Goal: Task Accomplishment & Management: Use online tool/utility

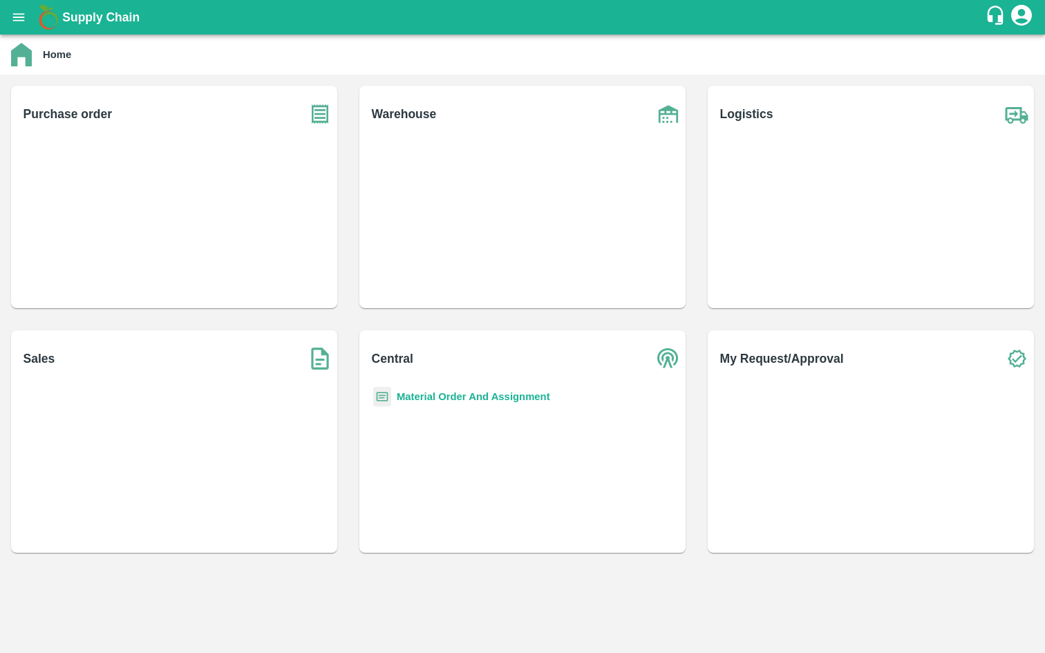
click at [1018, 15] on icon "account of current user" at bounding box center [1021, 15] width 21 height 21
click at [1000, 65] on li "Logout" at bounding box center [1003, 74] width 62 height 24
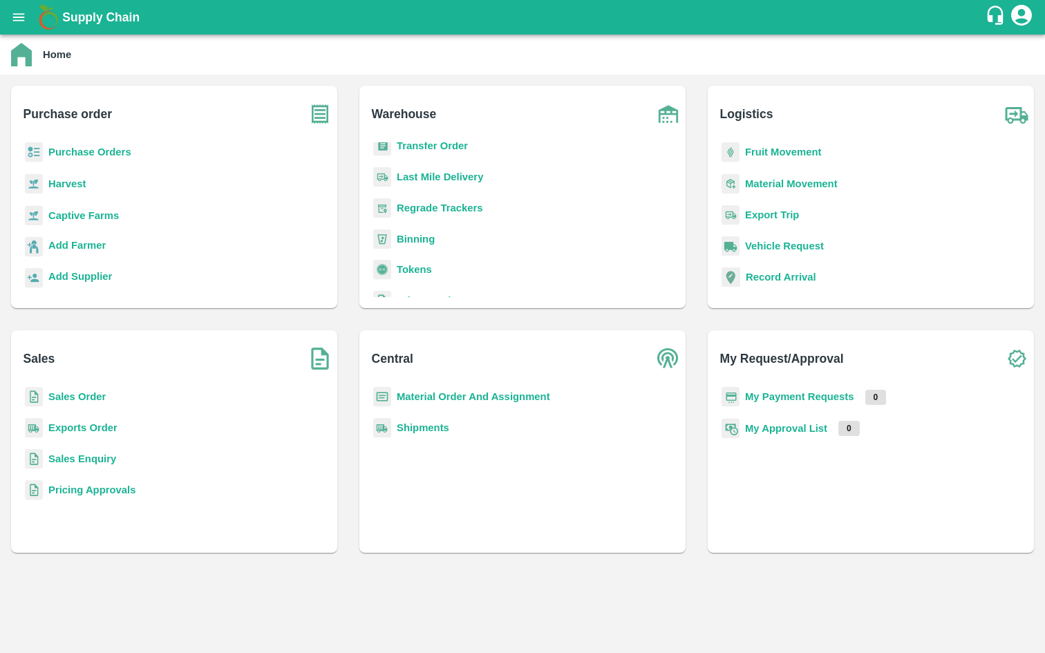
scroll to position [180, 0]
click at [415, 205] on b "Binning" at bounding box center [416, 208] width 38 height 11
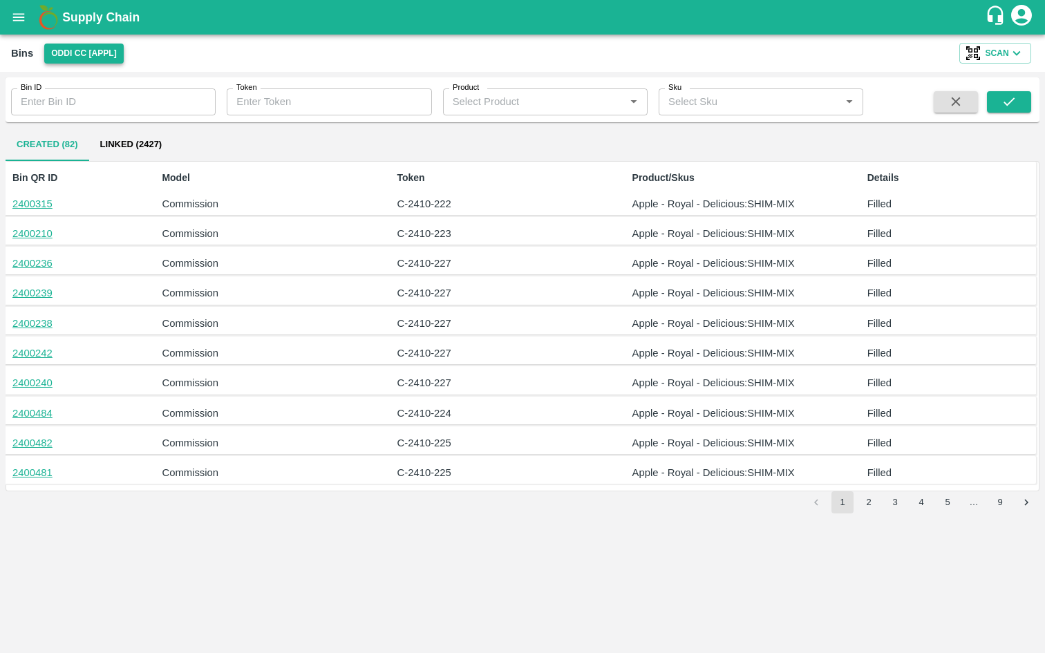
click at [74, 50] on button "Oddi CC [APPL]" at bounding box center [83, 54] width 79 height 20
click at [85, 103] on li "Rohru[APPL]" at bounding box center [84, 105] width 96 height 24
click at [974, 37] on div "Bins Rohru[APPL] Scan" at bounding box center [522, 53] width 1045 height 37
click at [982, 50] on button "Scan" at bounding box center [995, 53] width 72 height 21
click at [980, 129] on link "Link to inventory" at bounding box center [983, 128] width 75 height 15
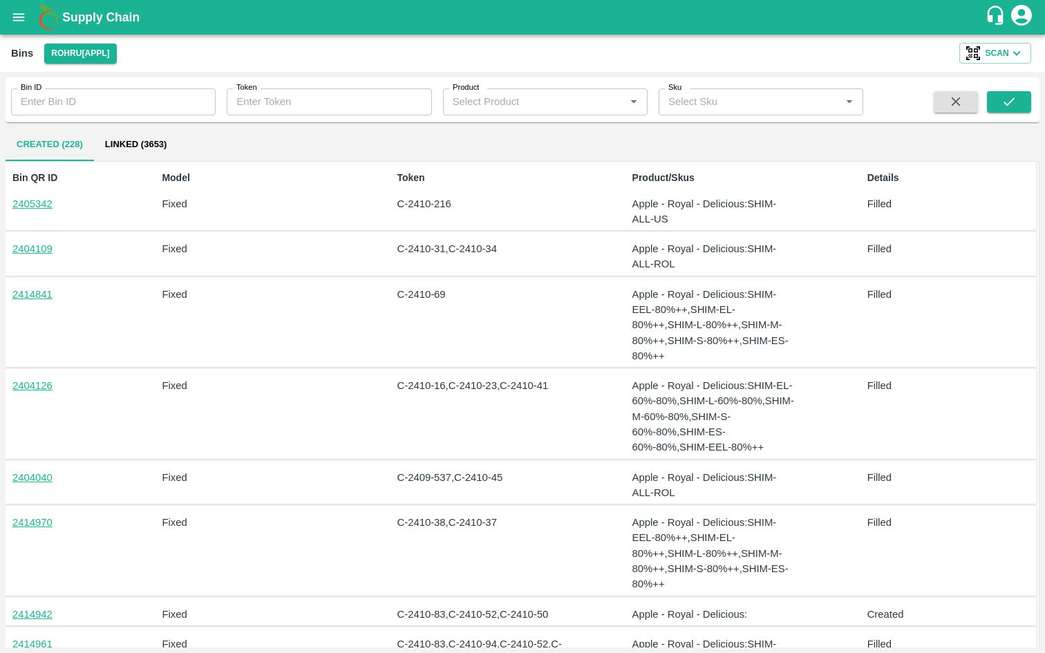
click at [44, 200] on link "2405342" at bounding box center [32, 203] width 40 height 11
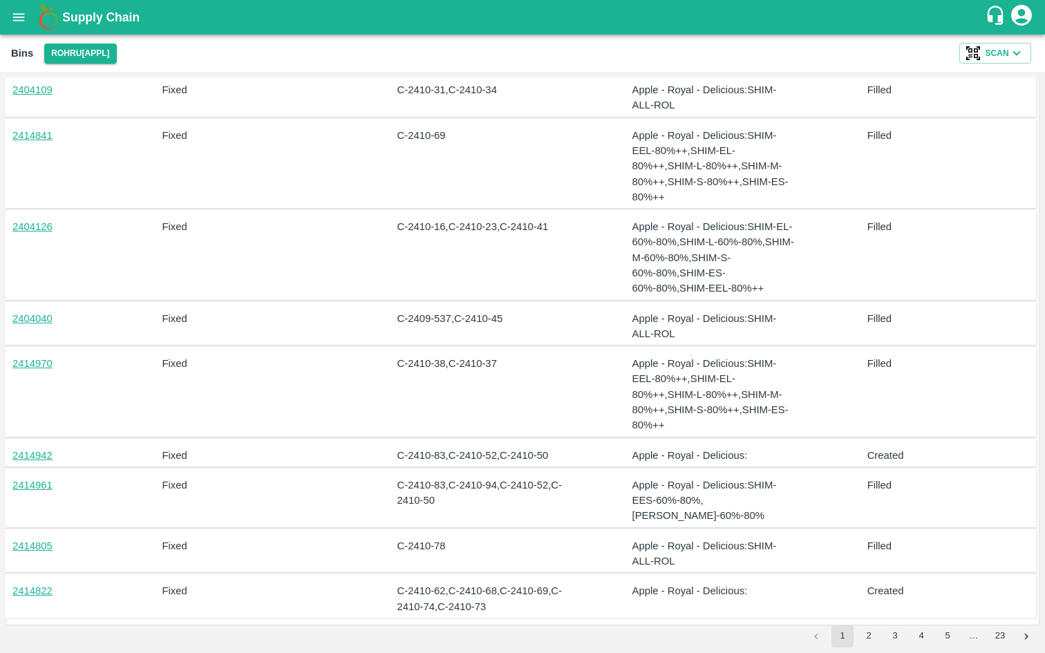
click at [39, 452] on link "2414942" at bounding box center [32, 455] width 40 height 11
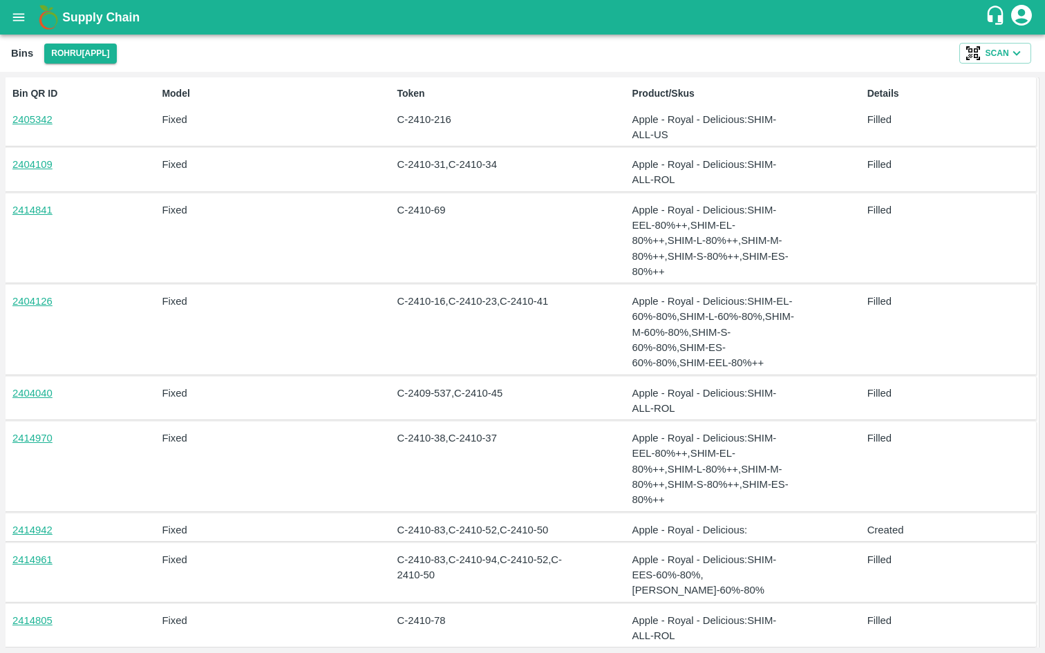
scroll to position [0, 0]
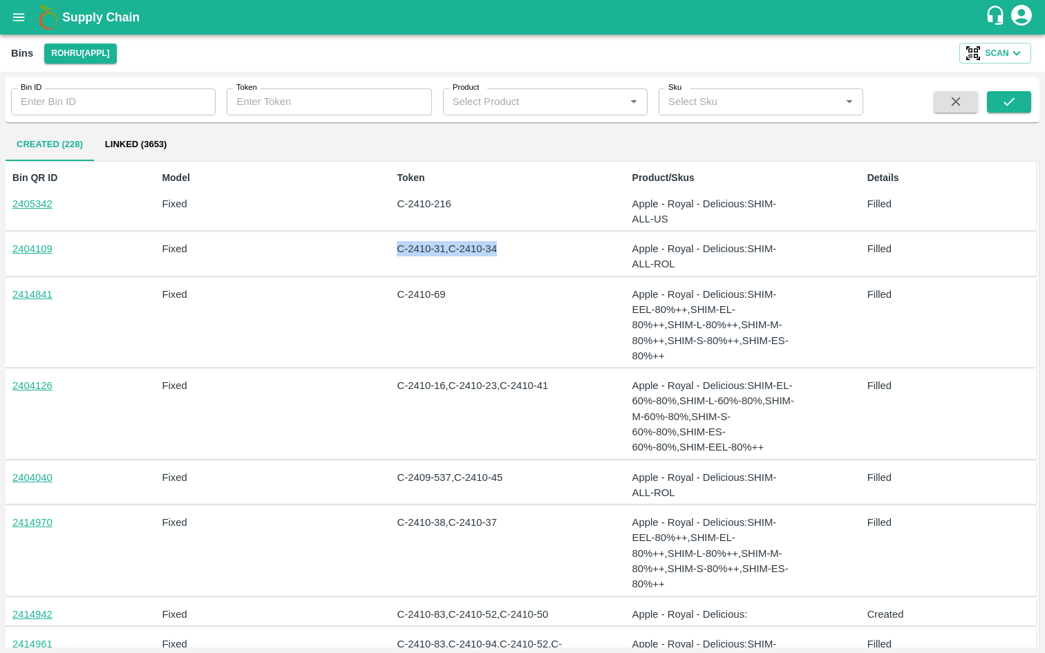
drag, startPoint x: 504, startPoint y: 247, endPoint x: 395, endPoint y: 249, distance: 109.2
click at [395, 249] on div "C-2410-31,C-2410-34" at bounding box center [476, 254] width 171 height 37
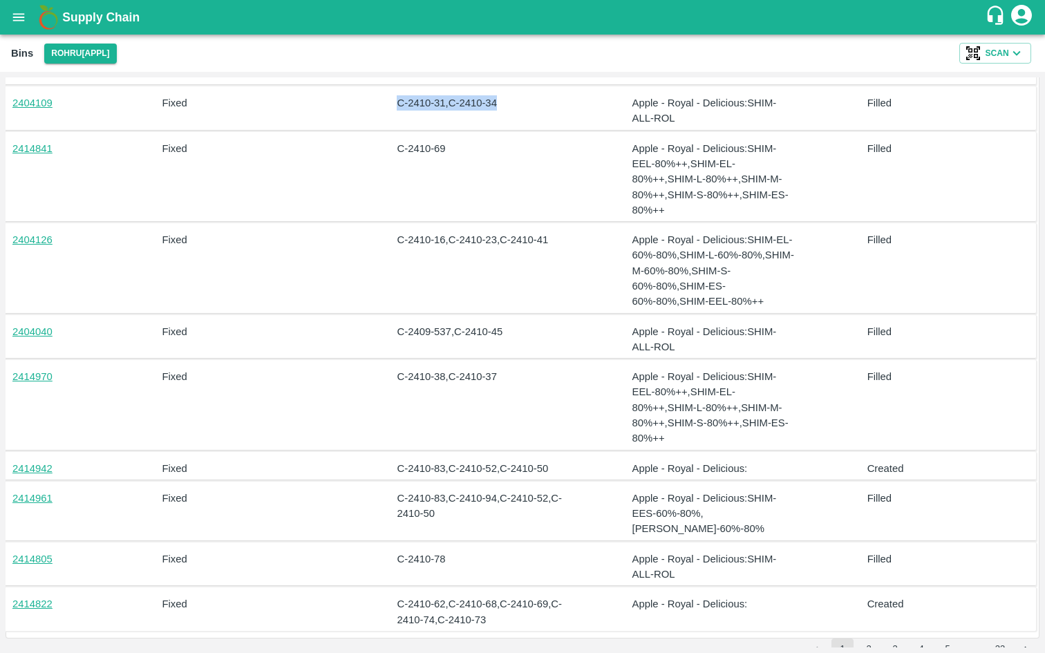
scroll to position [159, 0]
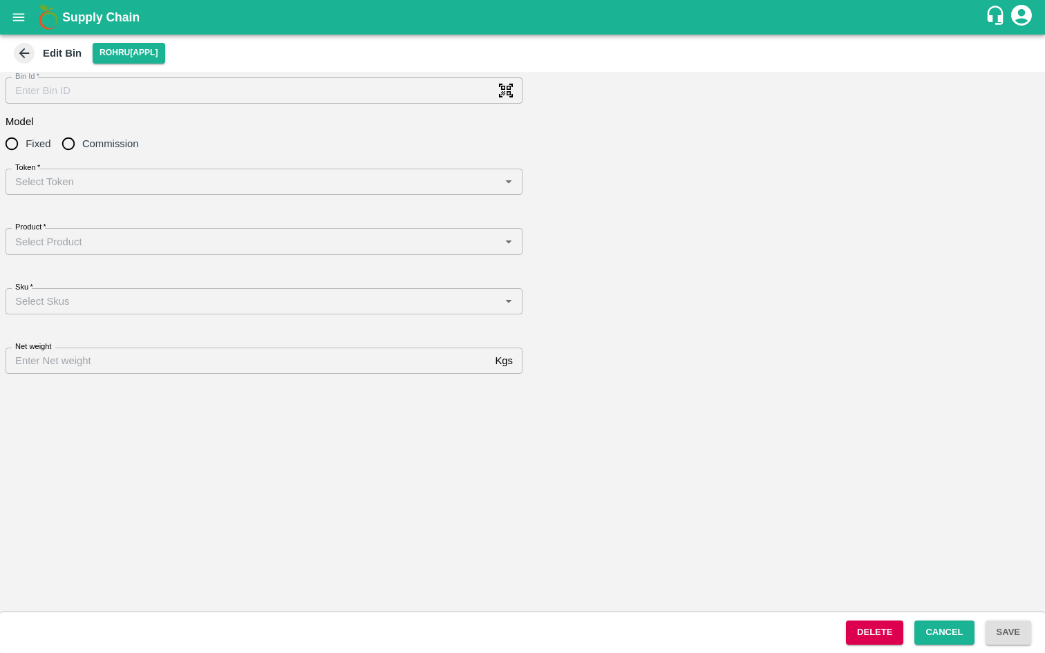
type input "2405342"
radio input "true"
type input "331"
type input "Apple - Royal - Delicious"
type input "2414942"
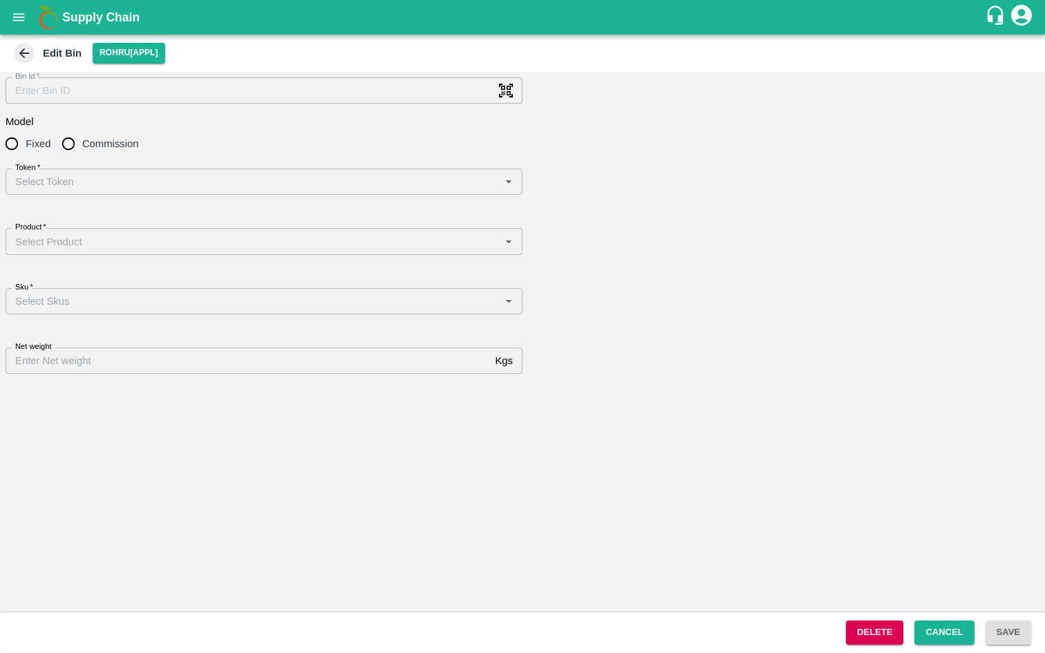
radio input "true"
type input "Apple - Royal - Delicious"
